Goal: Register for event/course

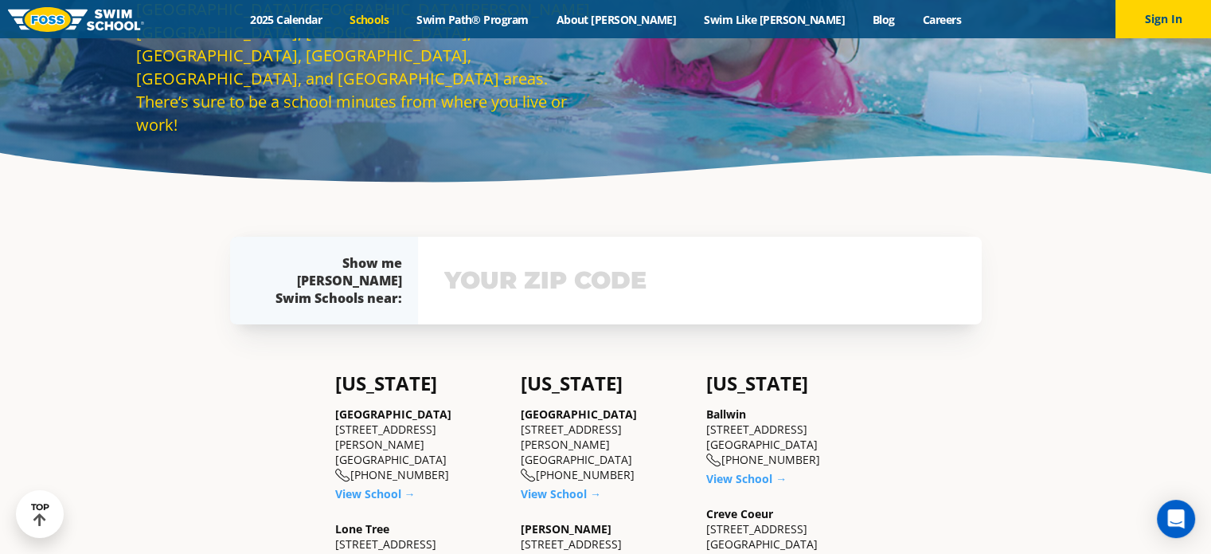
click at [495, 280] on input "text" at bounding box center [699, 280] width 519 height 46
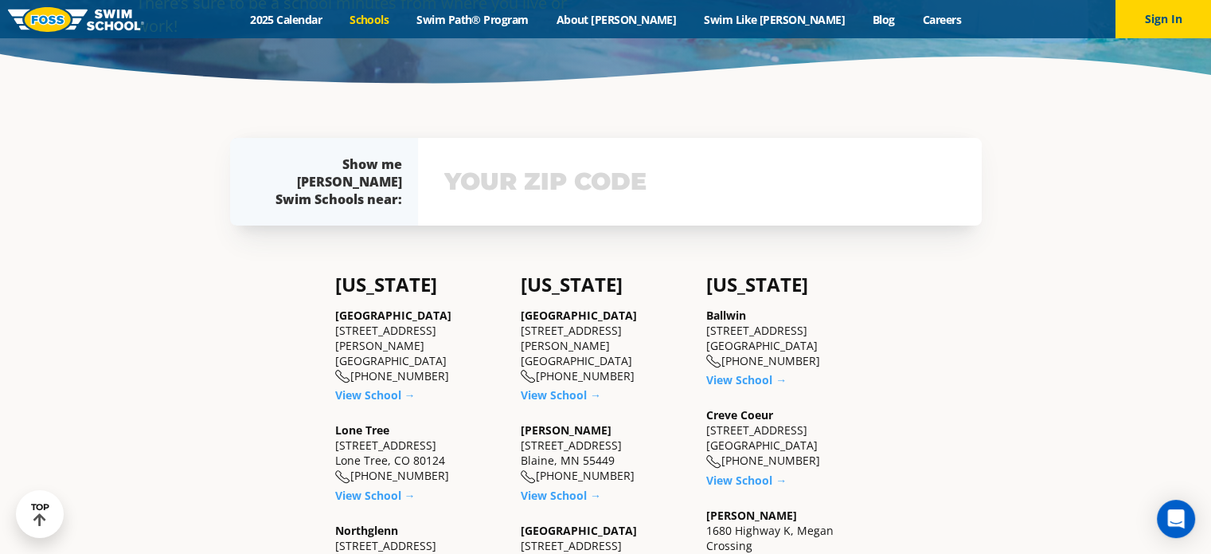
scroll to position [348, 0]
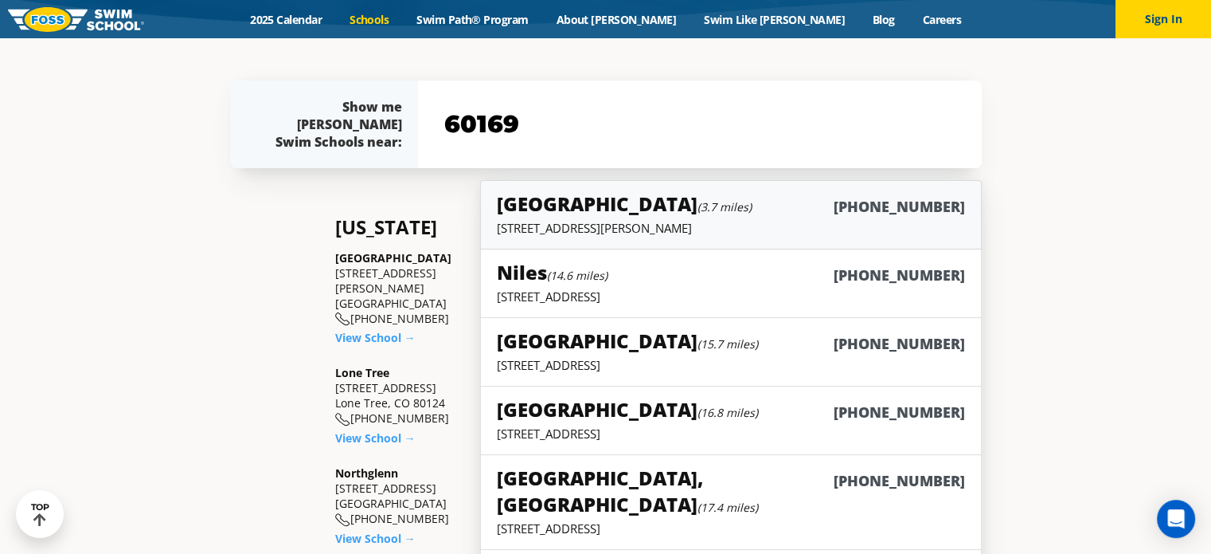
type input "60169"
click at [758, 207] on div "South Barrington (3.7 miles) (847) 844-1818" at bounding box center [730, 204] width 467 height 29
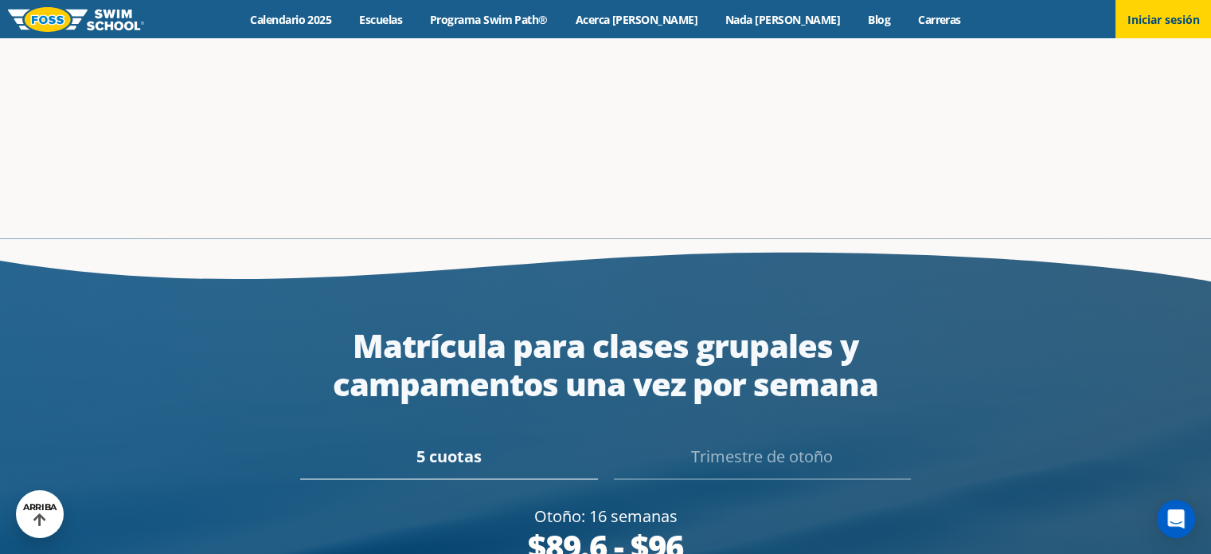
scroll to position [2977, 0]
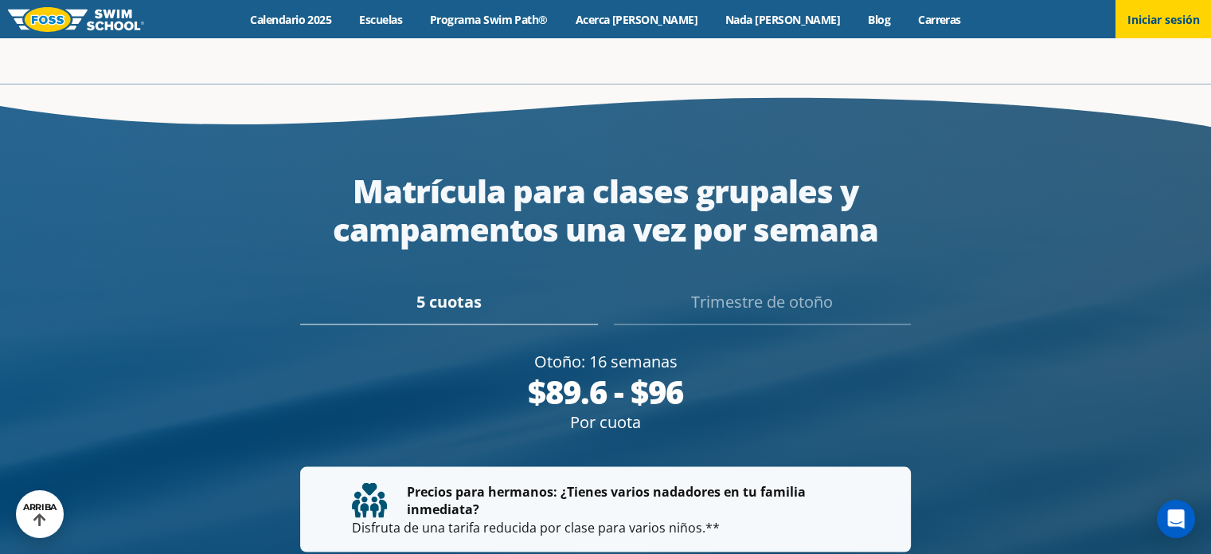
click at [456, 290] on font "5 cuotas" at bounding box center [449, 301] width 65 height 22
click at [744, 290] on font "Trimestre de otoño" at bounding box center [762, 301] width 142 height 22
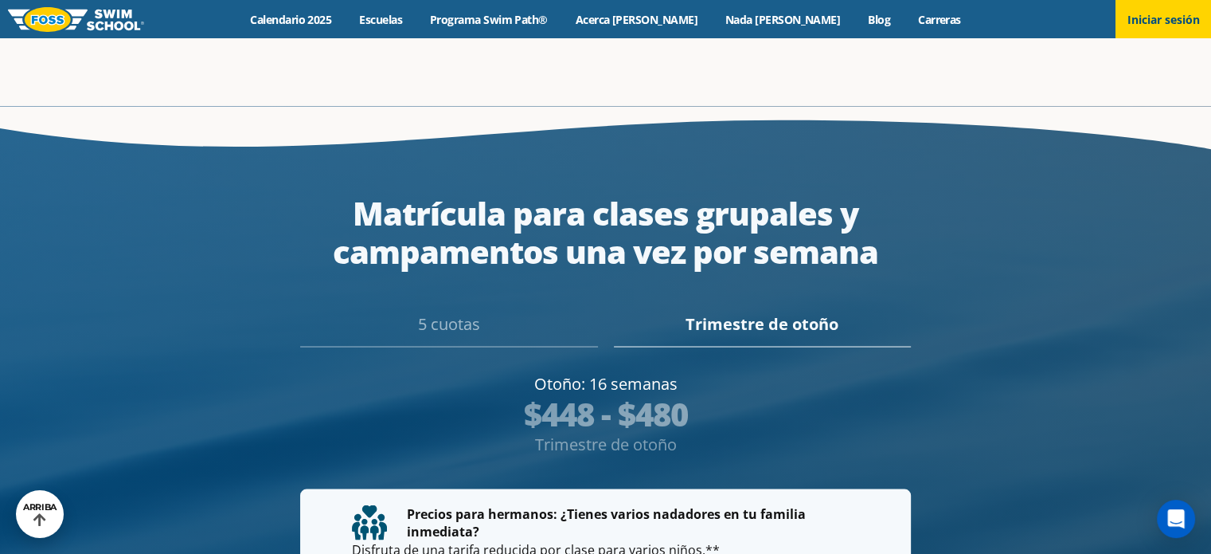
scroll to position [3022, 0]
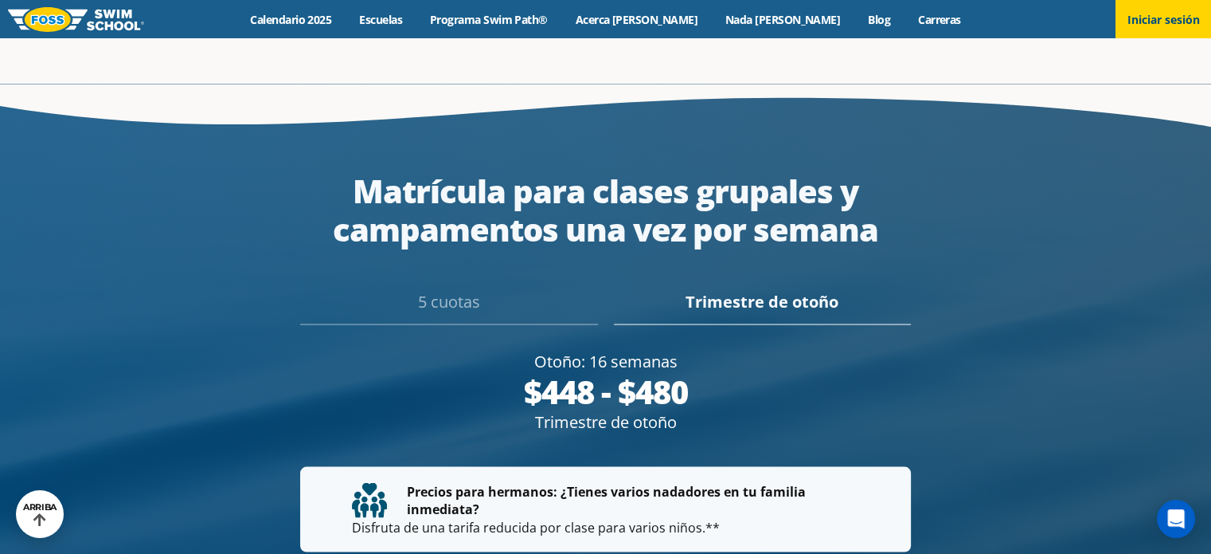
click at [441, 290] on font "5 cuotas" at bounding box center [449, 301] width 62 height 22
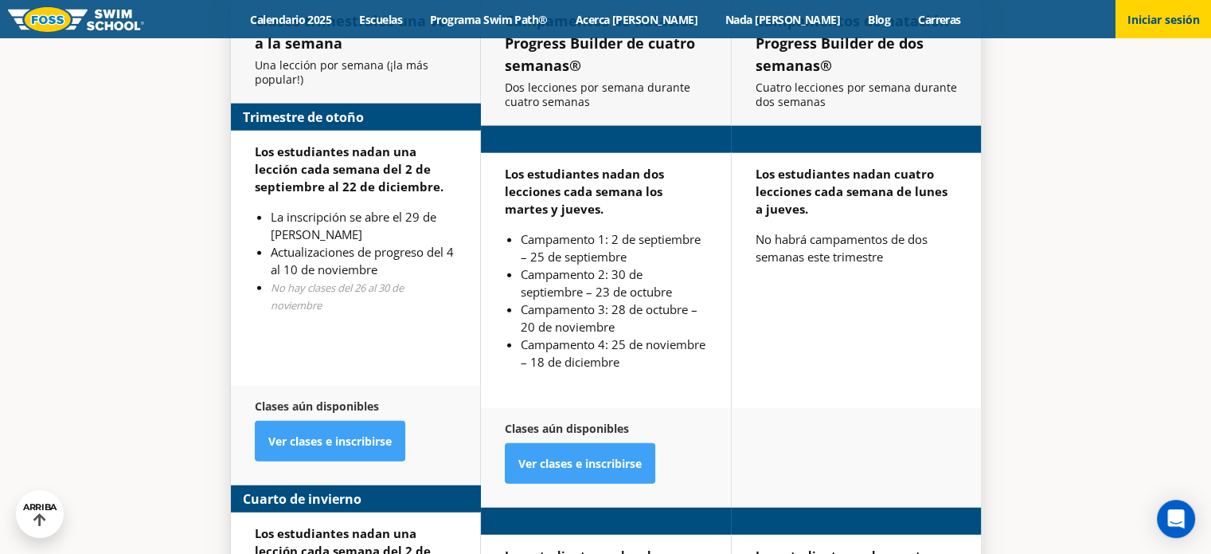
scroll to position [4030, 0]
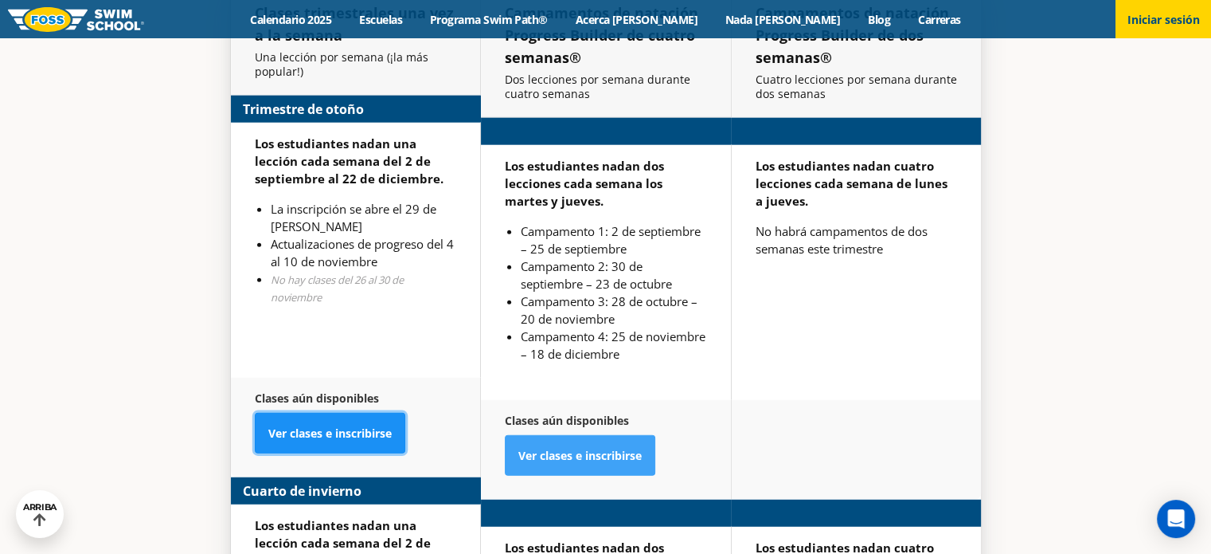
click at [334, 425] on font "Ver clases e inscribirse" at bounding box center [329, 432] width 123 height 15
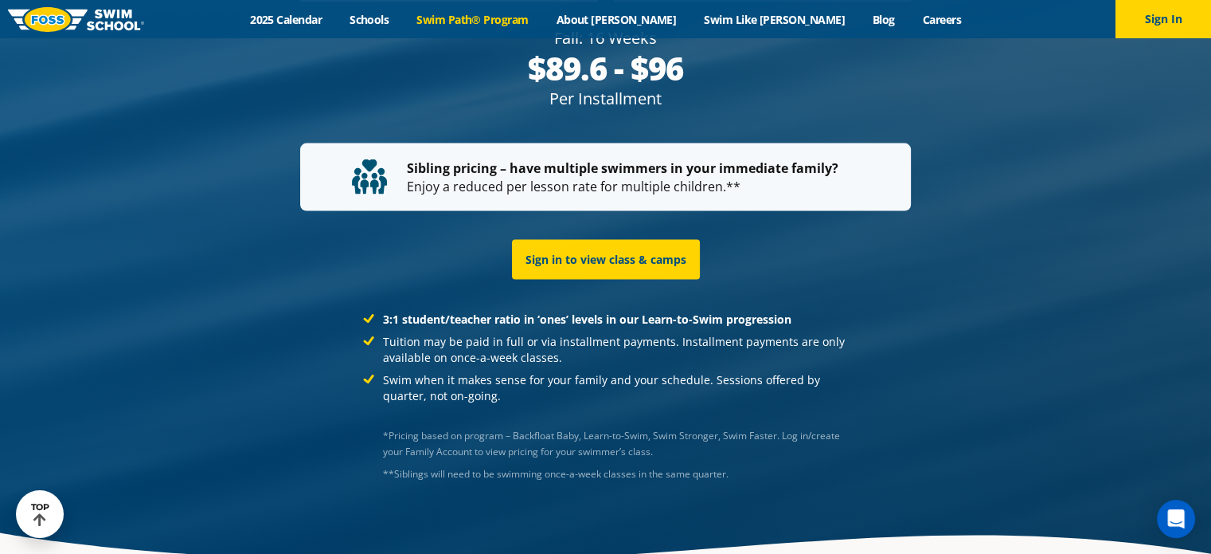
scroll to position [3169, 0]
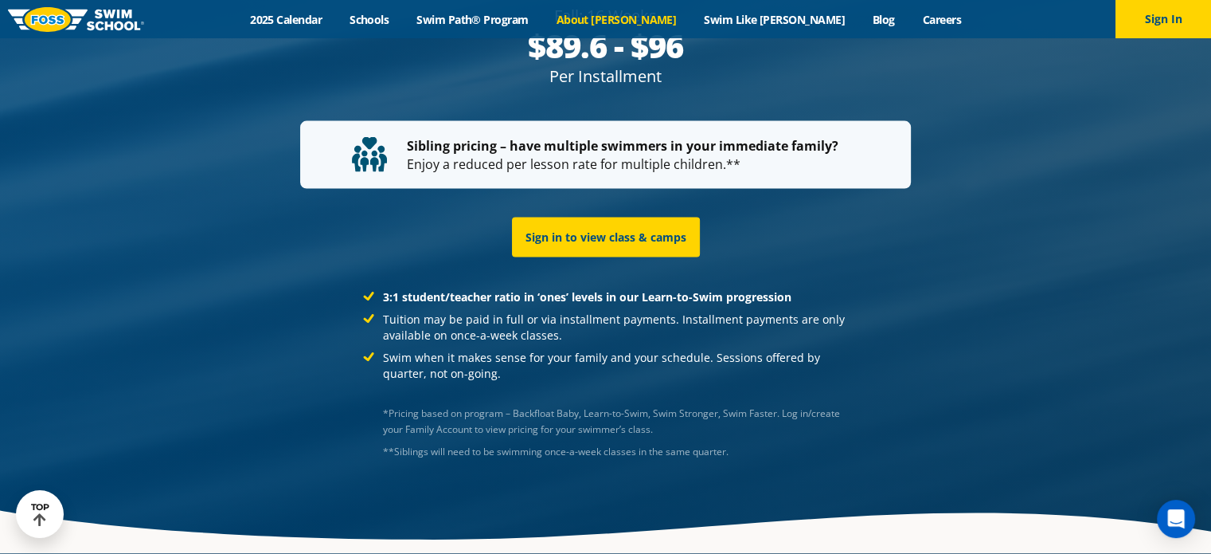
click at [653, 16] on link "About [PERSON_NAME]" at bounding box center [616, 19] width 148 height 15
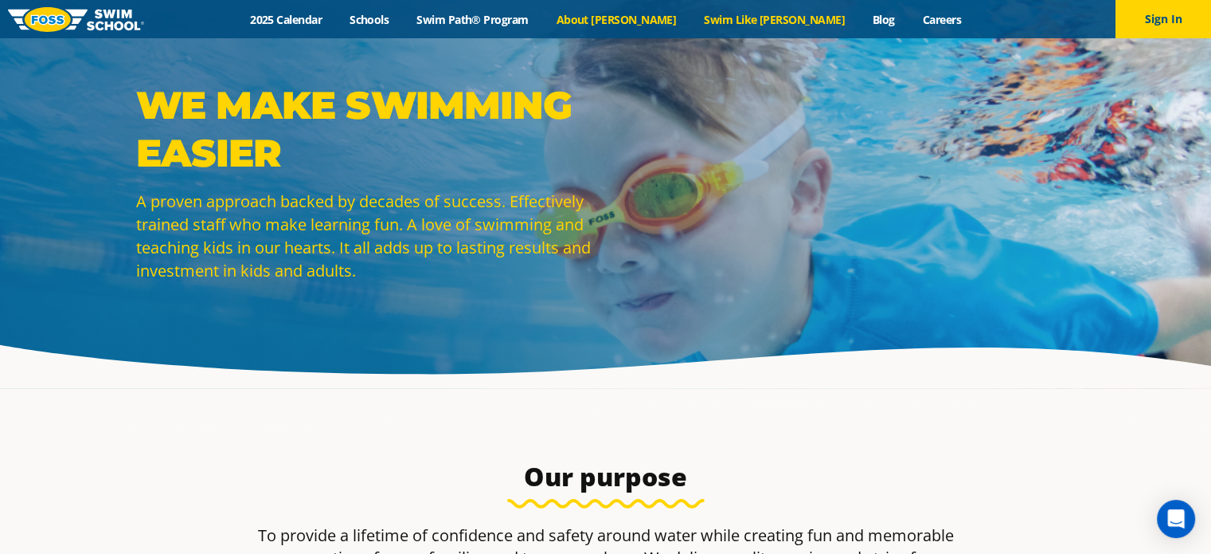
click at [740, 18] on link "Swim Like [PERSON_NAME]" at bounding box center [774, 19] width 169 height 15
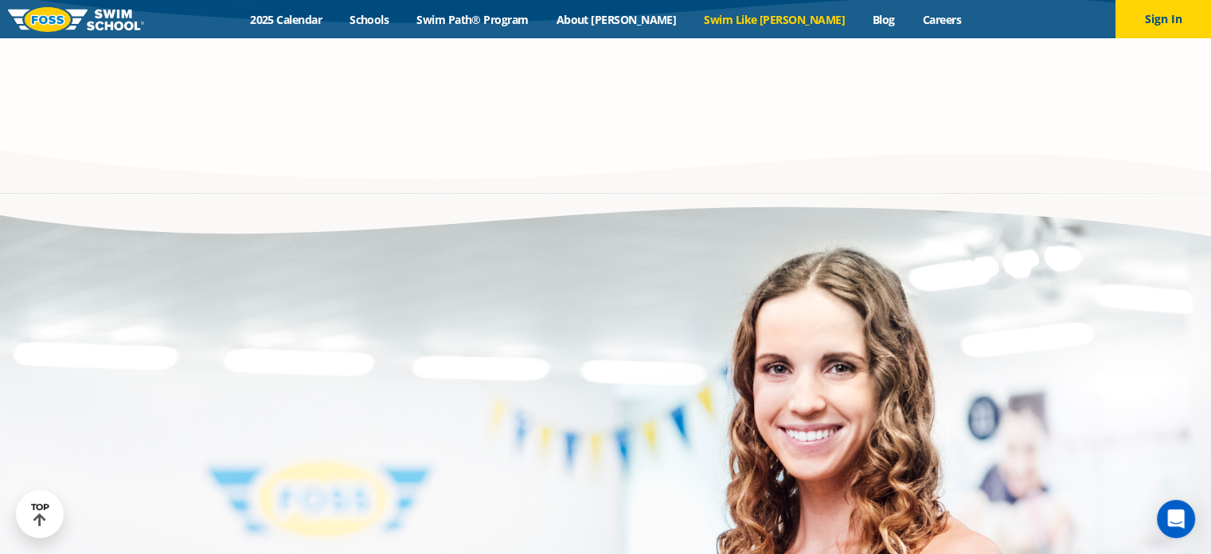
scroll to position [3663, 0]
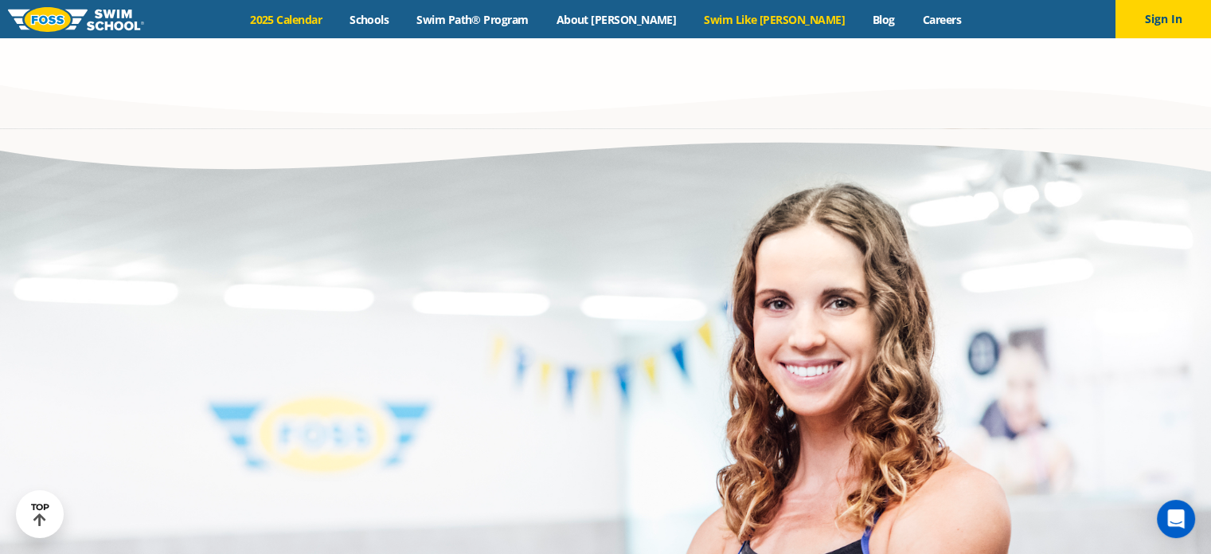
click at [336, 22] on link "2025 Calendar" at bounding box center [287, 19] width 100 height 15
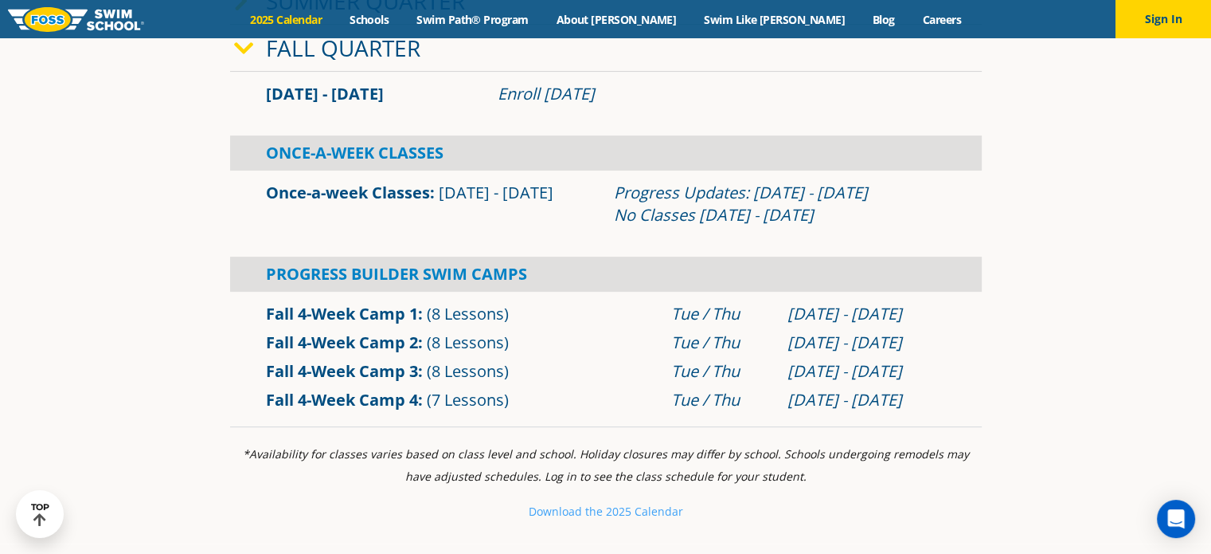
scroll to position [478, 0]
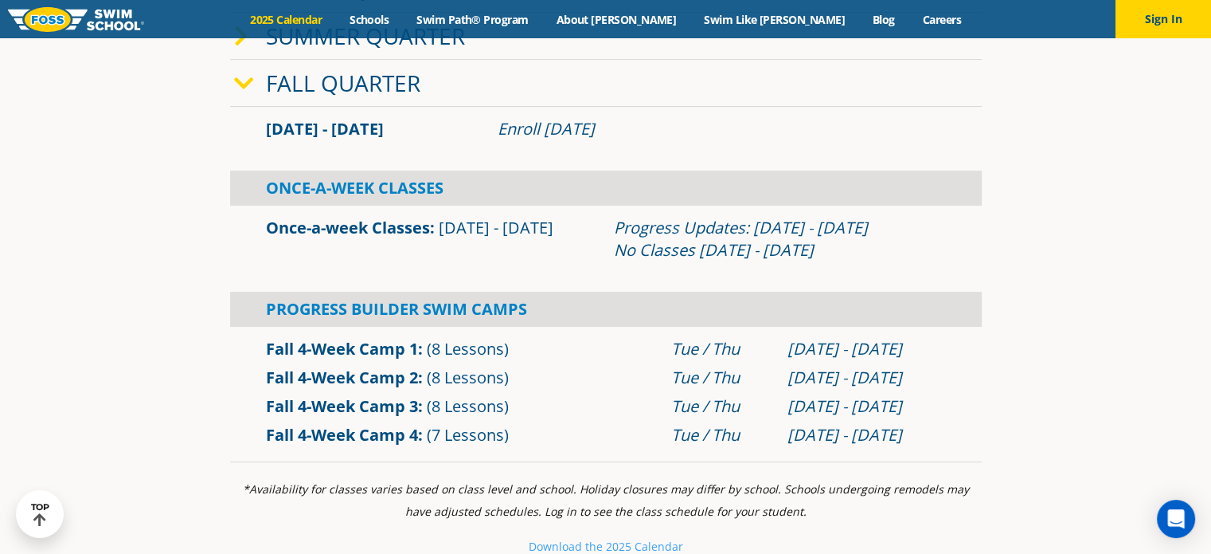
click at [334, 231] on link "Once-a-week Classes" at bounding box center [348, 228] width 164 height 22
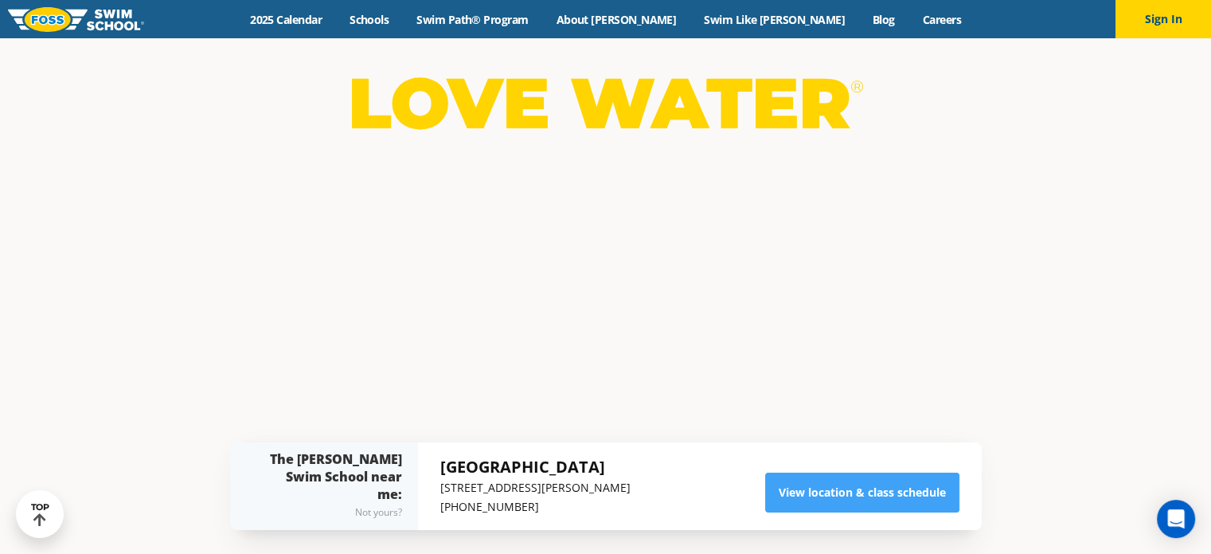
scroll to position [159, 0]
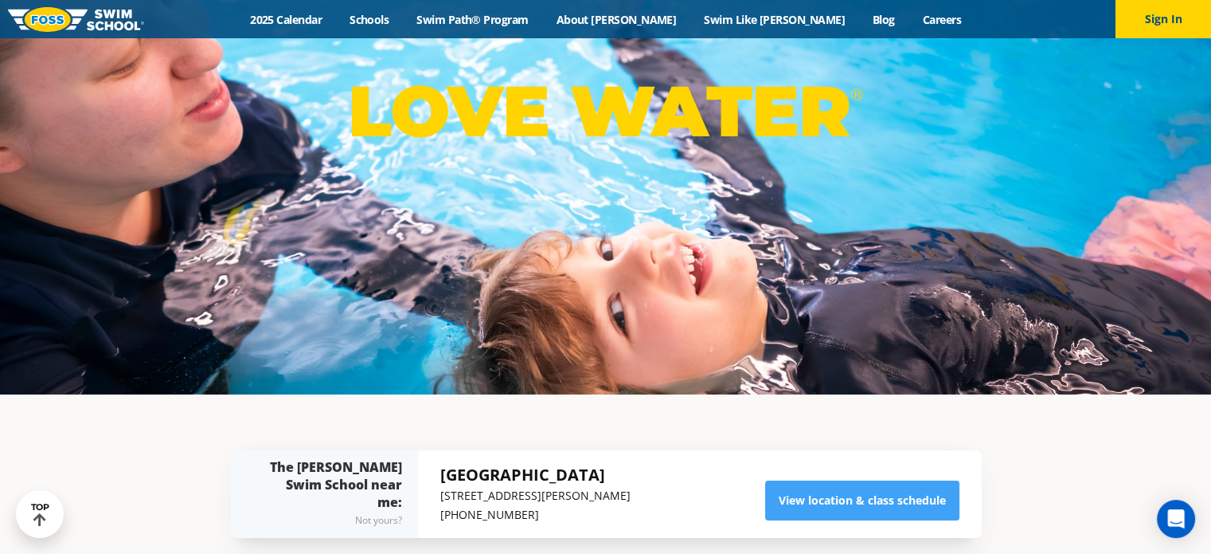
click at [69, 25] on img at bounding box center [76, 19] width 136 height 25
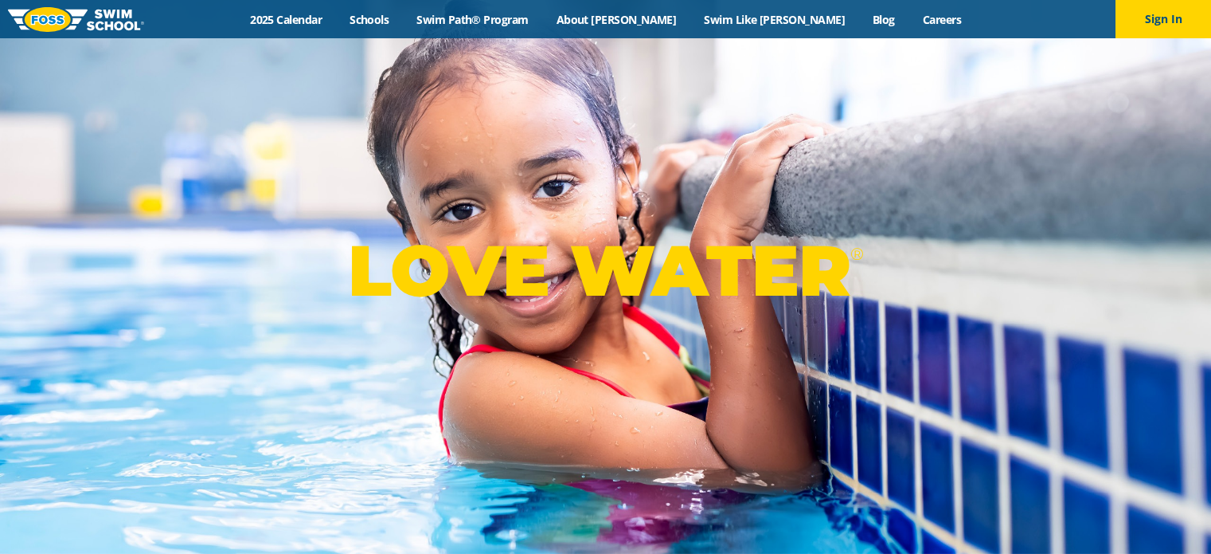
click at [115, 28] on img at bounding box center [76, 19] width 136 height 25
click at [336, 19] on link "2025 Calendar" at bounding box center [287, 19] width 100 height 15
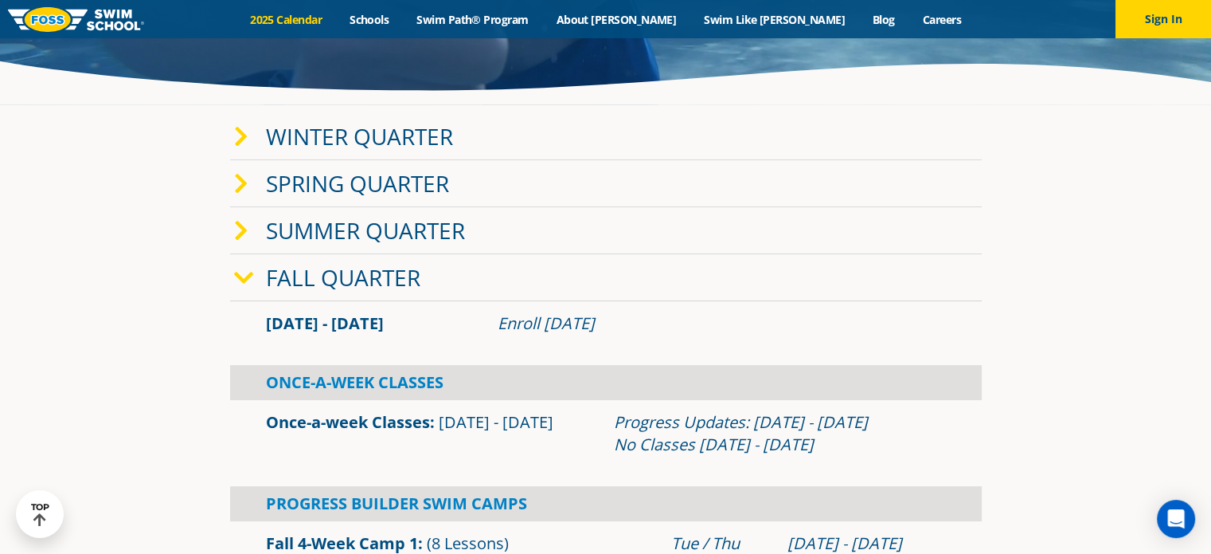
scroll to position [319, 0]
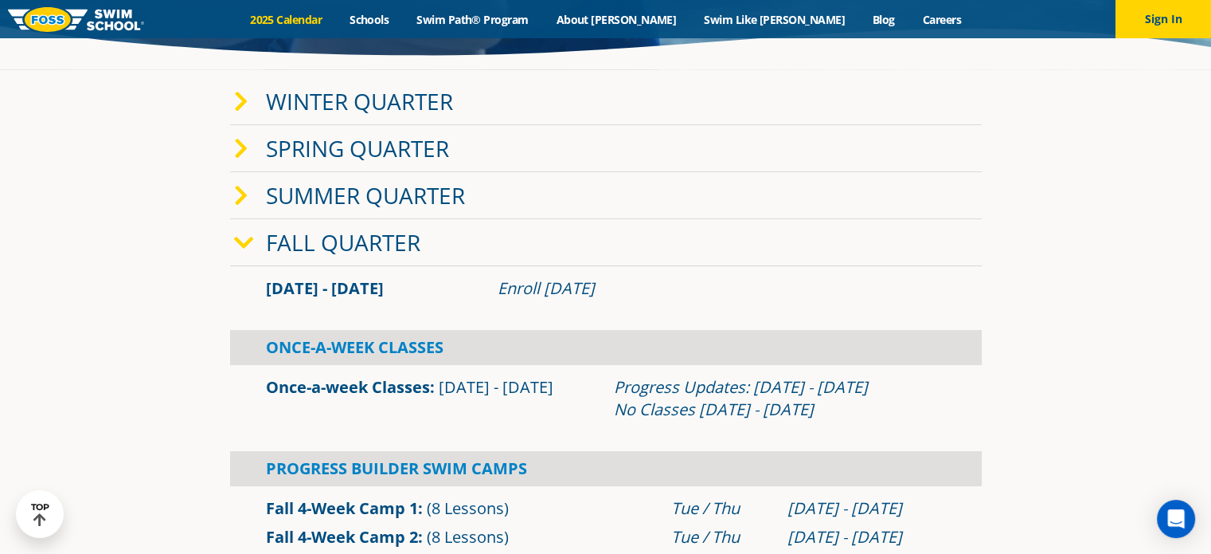
click at [308, 237] on link "Fall Quarter" at bounding box center [343, 242] width 155 height 30
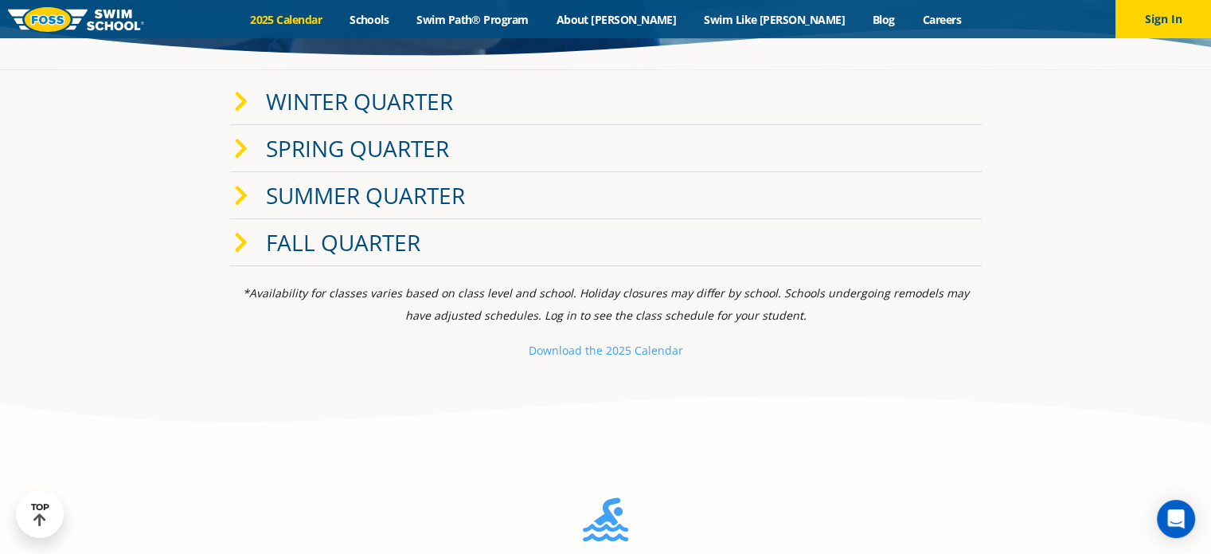
click at [280, 245] on link "Fall Quarter" at bounding box center [343, 242] width 155 height 30
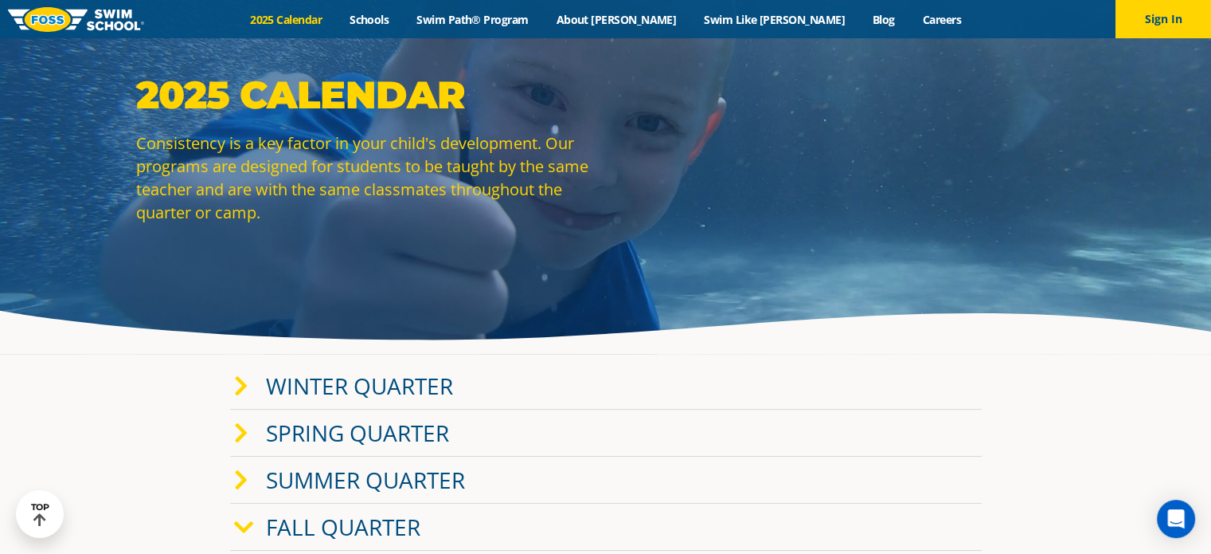
scroll to position [0, 0]
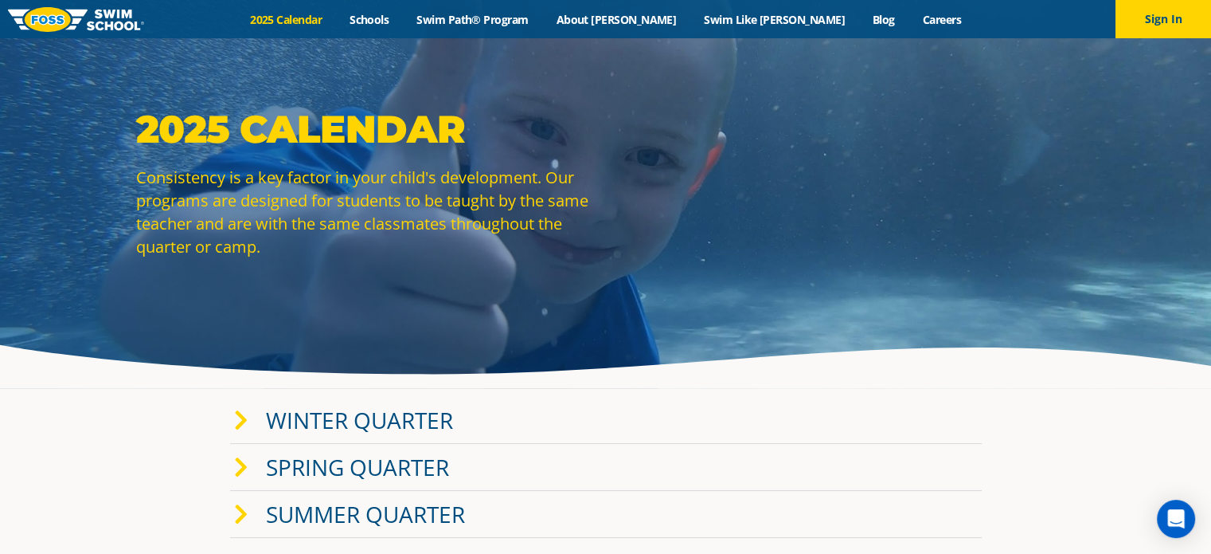
click at [61, 10] on img at bounding box center [76, 19] width 136 height 25
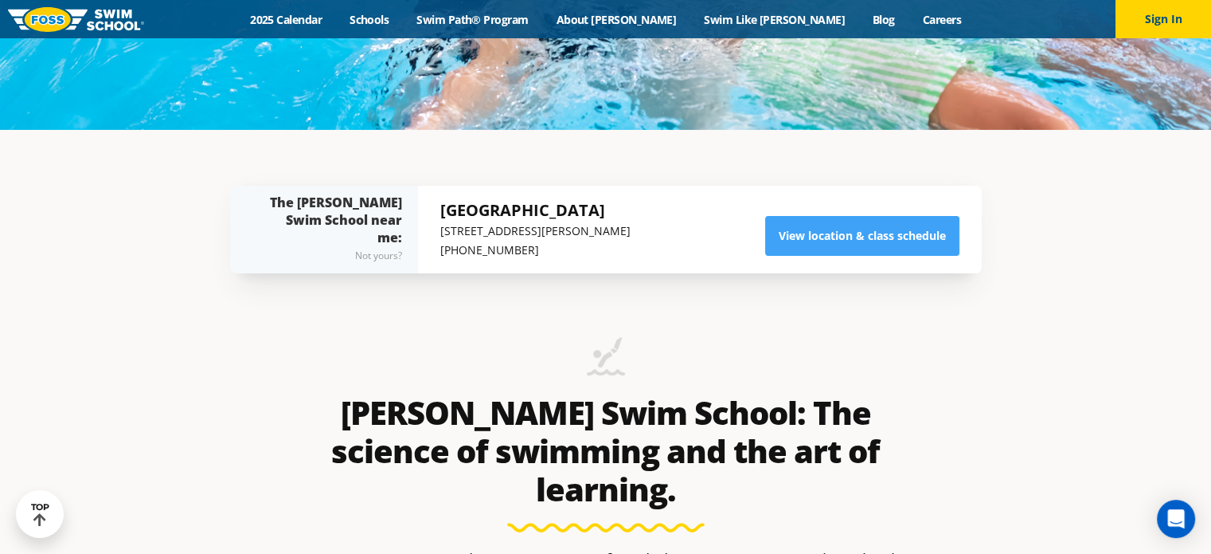
scroll to position [424, 0]
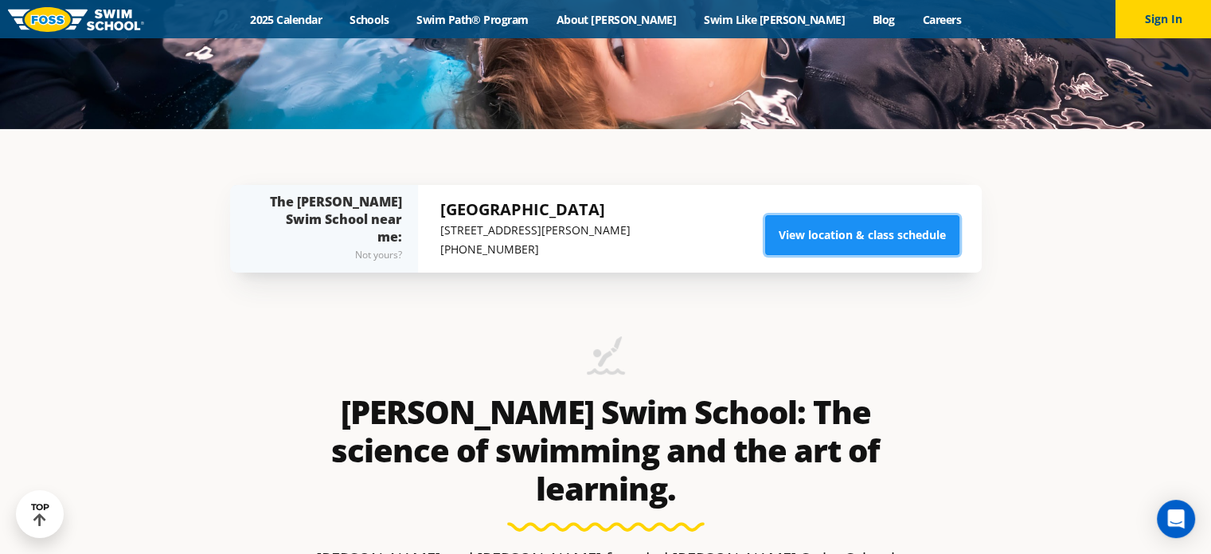
click at [831, 232] on link "View location & class schedule" at bounding box center [862, 235] width 194 height 40
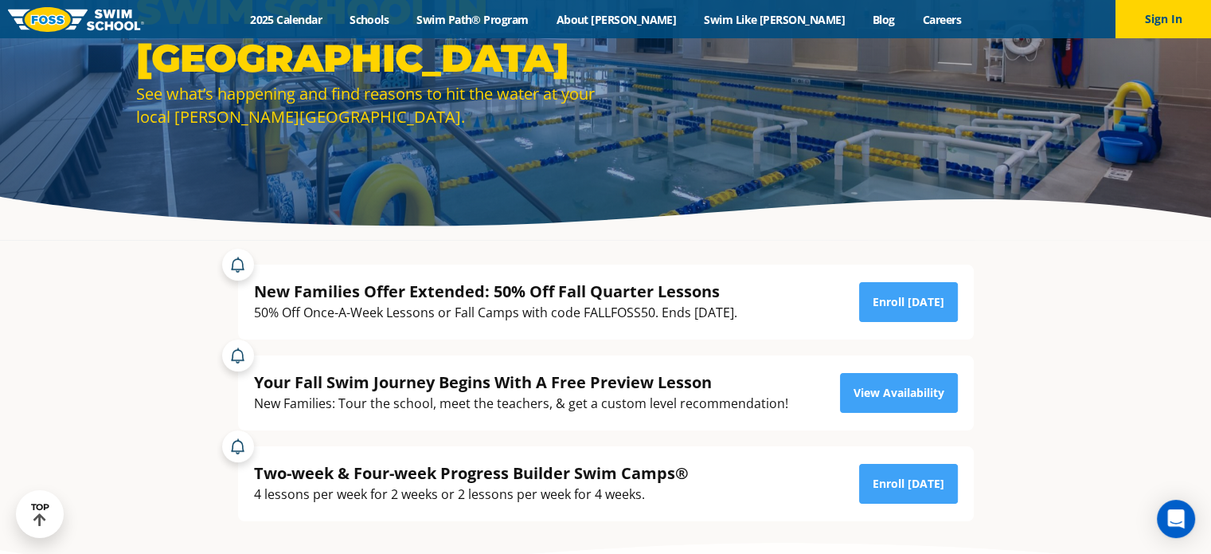
scroll to position [159, 0]
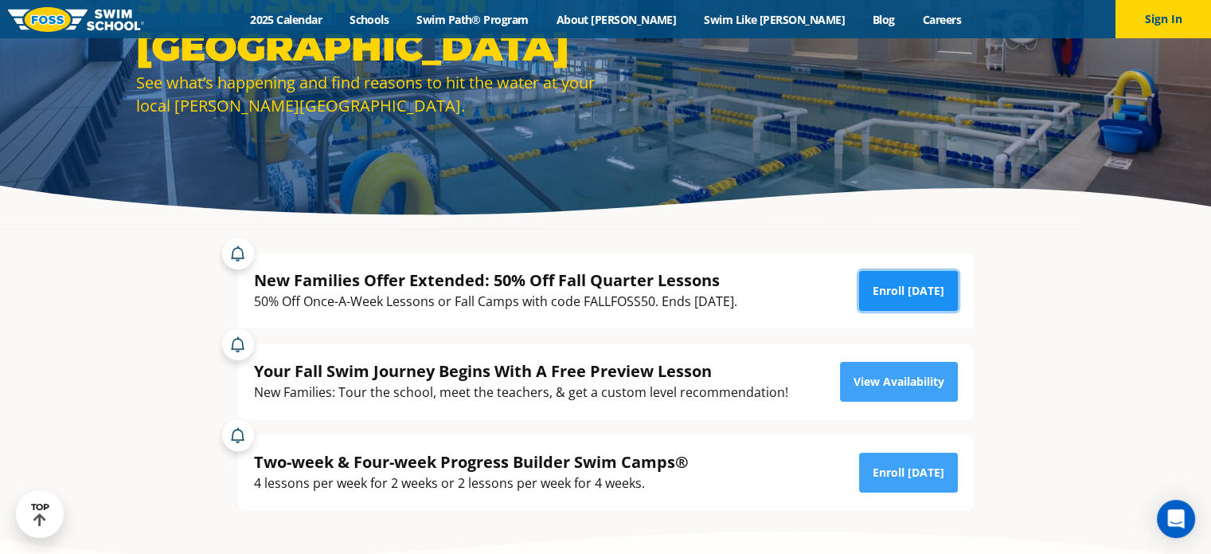
click at [912, 301] on link "Enroll [DATE]" at bounding box center [908, 291] width 99 height 40
